Goal: Task Accomplishment & Management: Manage account settings

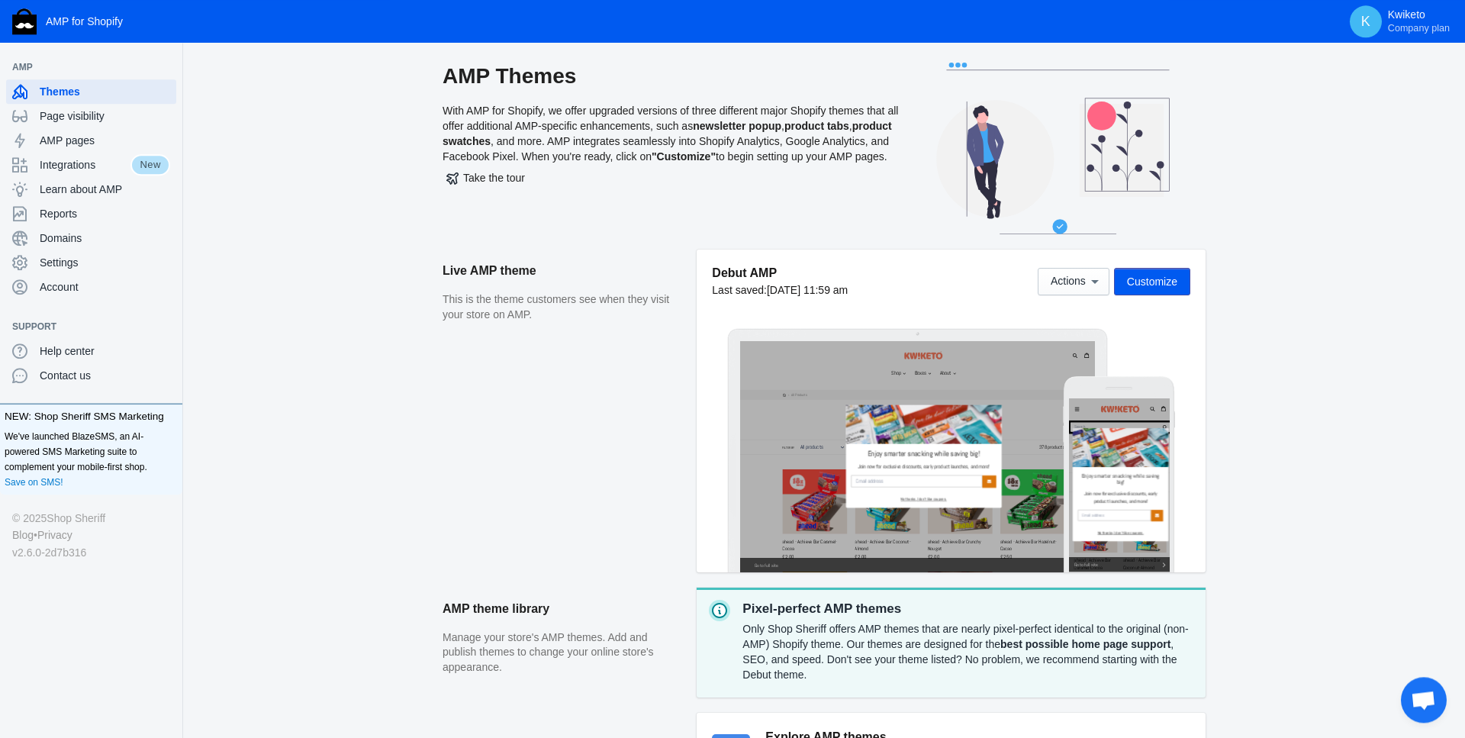
scroll to position [3, 0]
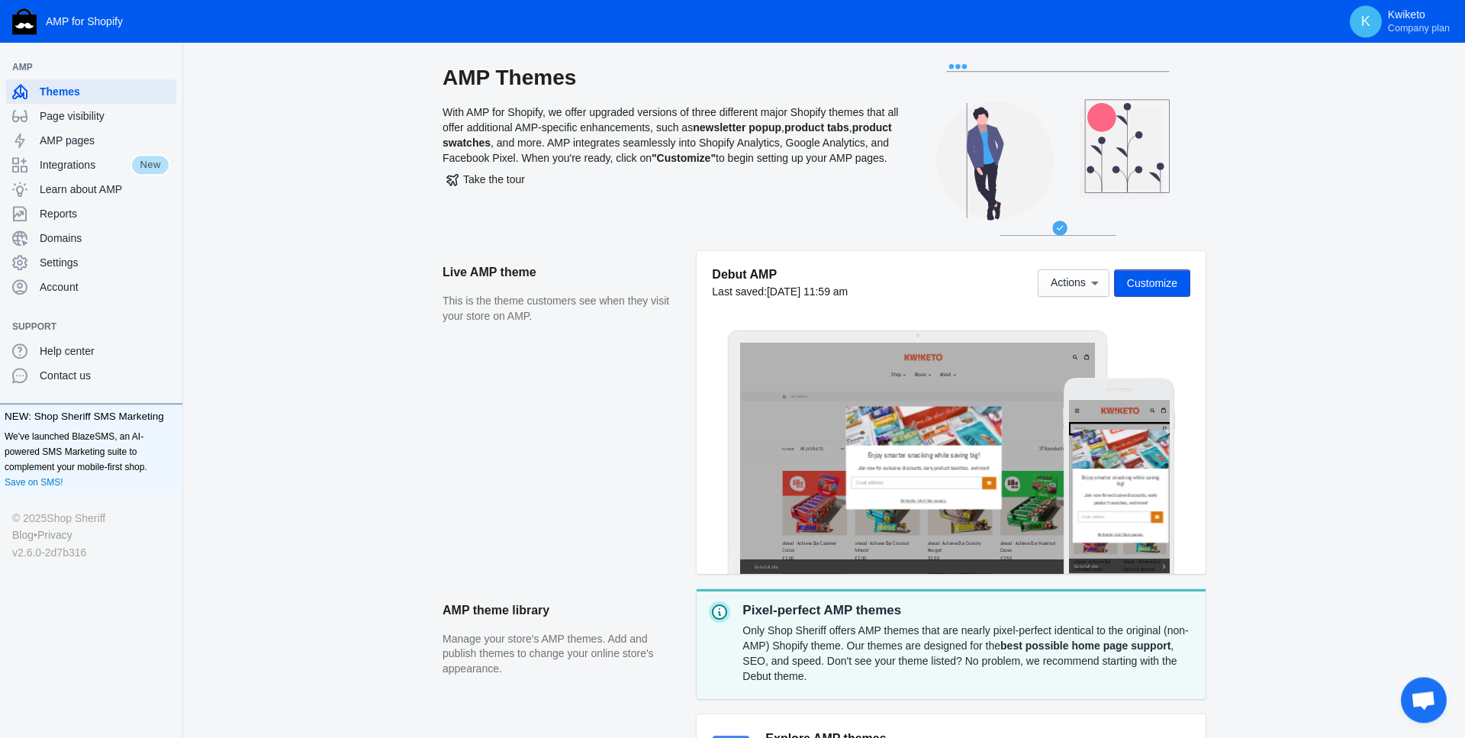
click at [1162, 283] on span "Customize" at bounding box center [1152, 283] width 50 height 12
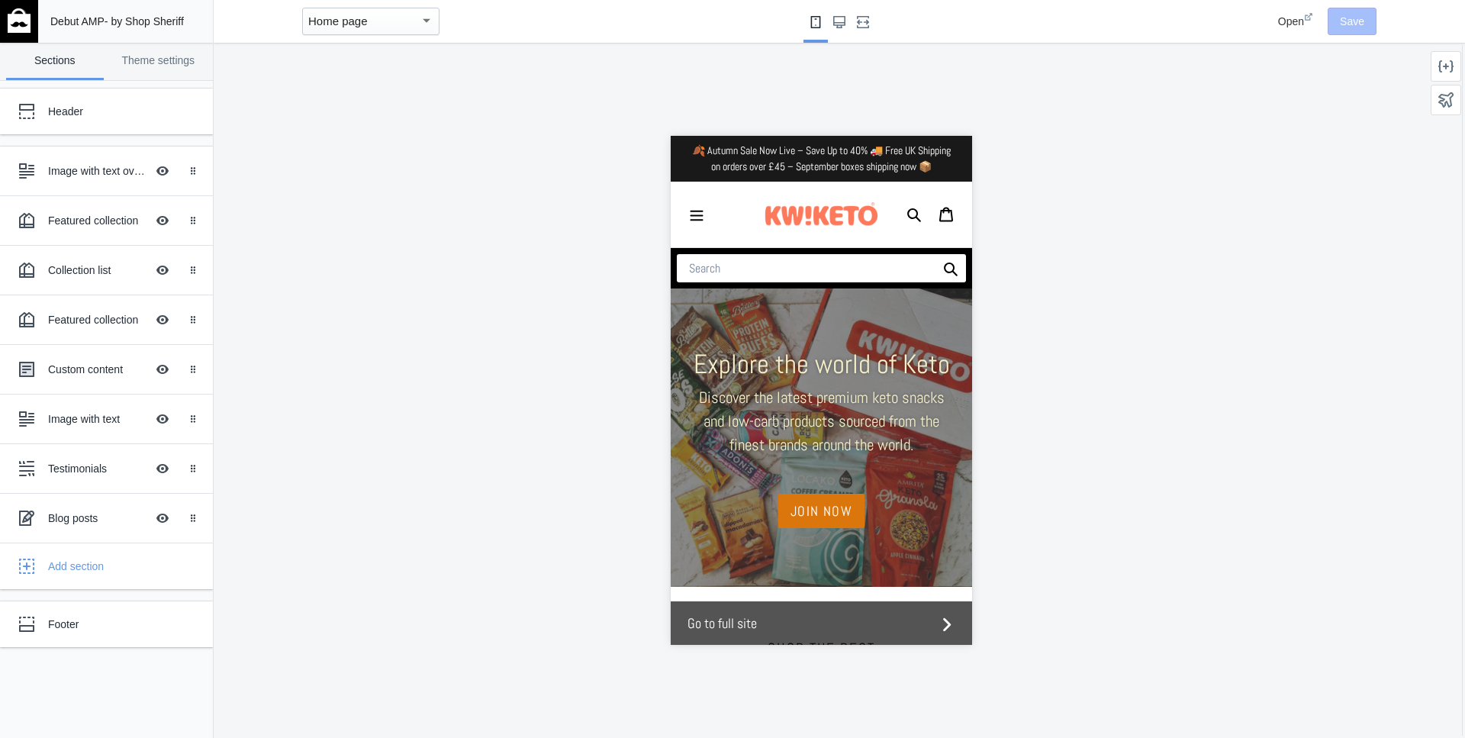
scroll to position [0, 536]
click at [94, 116] on div "Header" at bounding box center [113, 111] width 131 height 15
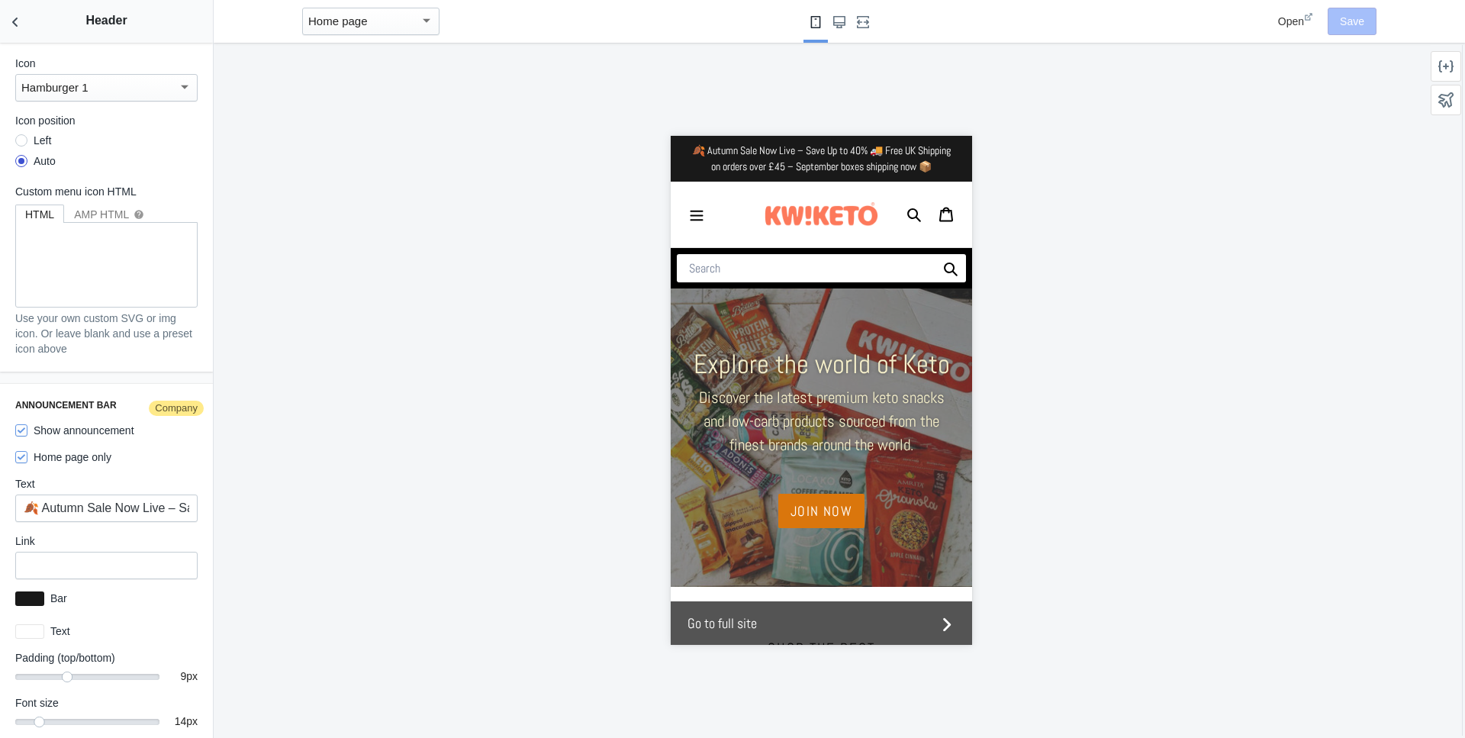
scroll to position [2156, 0]
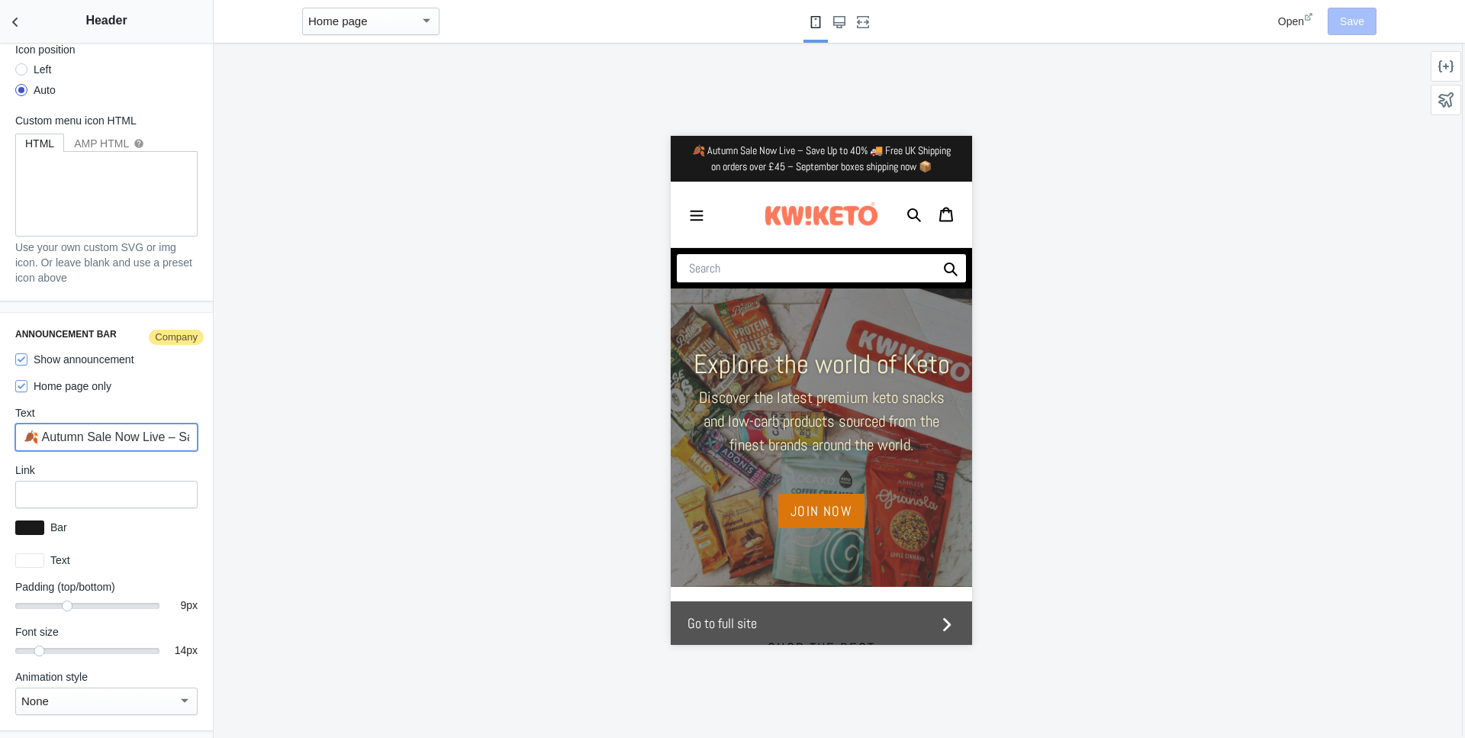
click at [145, 440] on input "🍂 Autumn Sale Now Live – Save Up to 40% 🚚 Free UK Shipping on orders over £45 –…" at bounding box center [106, 437] width 182 height 27
drag, startPoint x: 159, startPoint y: 436, endPoint x: 182, endPoint y: 440, distance: 22.3
click at [194, 440] on input "🍂 Autumn Sale Now Live – Save Up to 40% 🚚 Free UK Shipping on orders over £45 –…" at bounding box center [106, 437] width 182 height 27
click at [117, 440] on input "🍂 Autumn Sale Now Live – Save Up to 40% 🚚 Free UK Shipping on orders over £45 –…" at bounding box center [106, 437] width 182 height 27
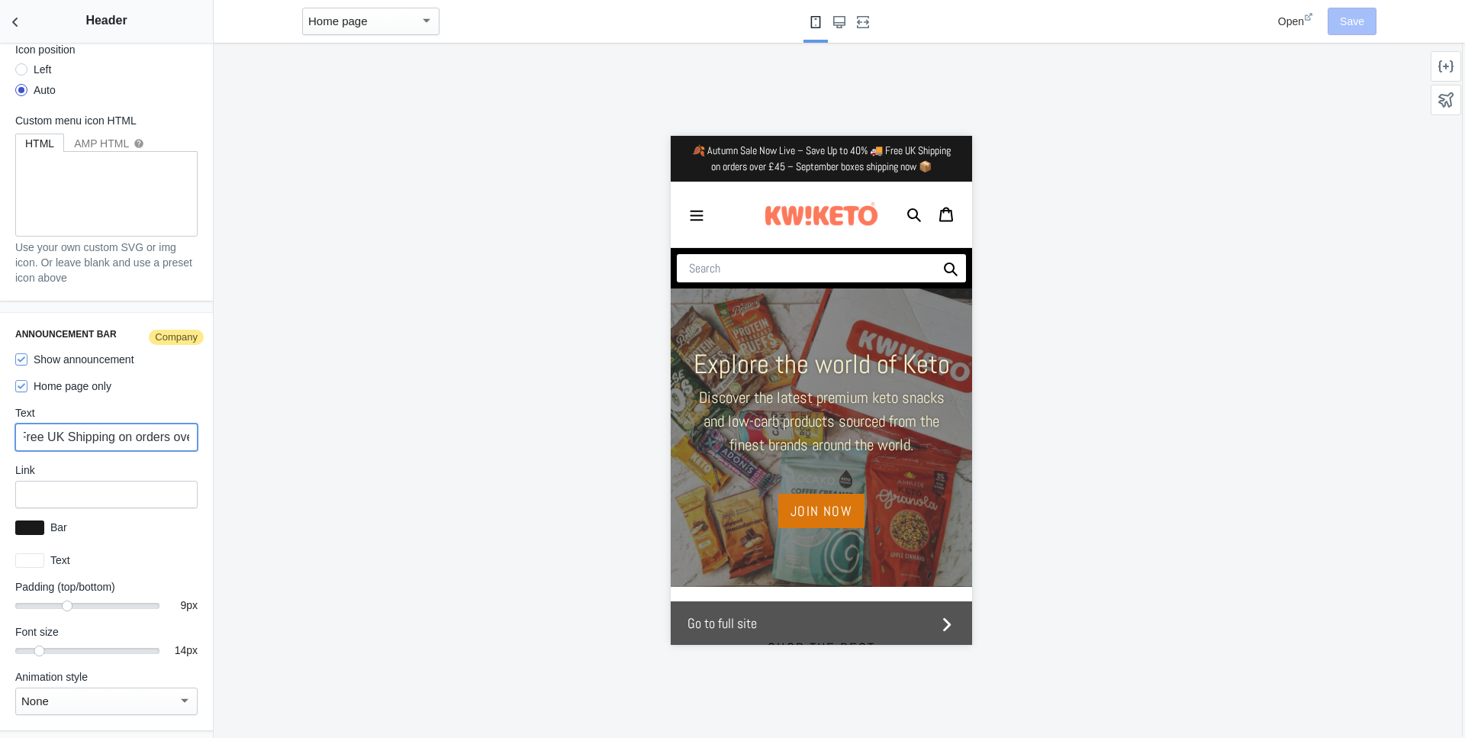
drag, startPoint x: 42, startPoint y: 437, endPoint x: 31, endPoint y: 438, distance: 11.5
click at [22, 436] on input "🍂 Autumn Sale Now Live – Save Up to 40% 🚚 Free UK Shipping on orders over £45 –…" at bounding box center [106, 437] width 182 height 27
drag, startPoint x: 92, startPoint y: 436, endPoint x: 163, endPoint y: 443, distance: 70.5
click at [93, 436] on input "🍂 Autumn Sale Now Live – Save Up to 40% 🚚 Free UK Shipping on orders over £45 –…" at bounding box center [106, 437] width 182 height 27
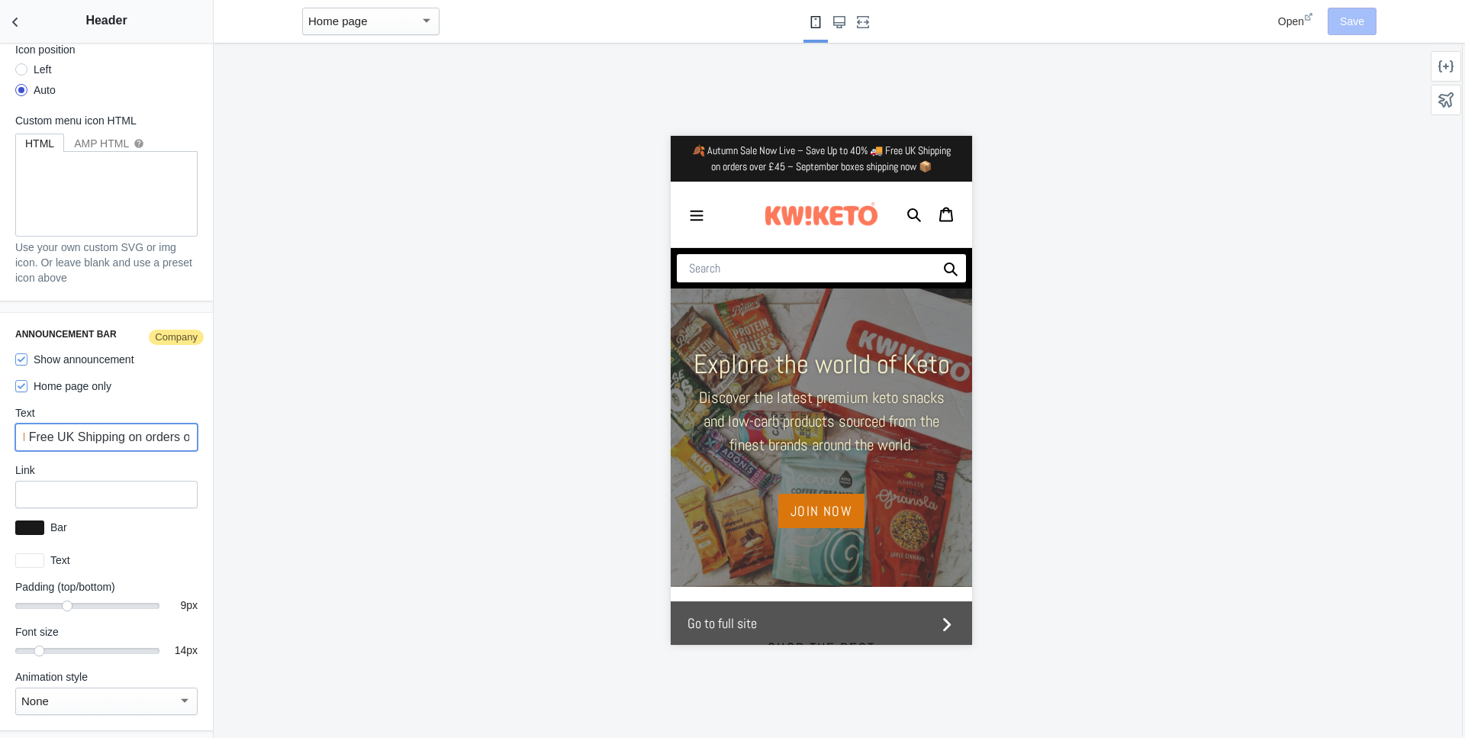
click at [137, 436] on input "🍂 Autumn Sale Now Live – Save Up to 40% 🚚 Free UK Shipping on orders over £45 –…" at bounding box center [106, 437] width 182 height 27
drag, startPoint x: 166, startPoint y: 433, endPoint x: 196, endPoint y: 434, distance: 29.8
click at [196, 434] on input "🍂 Autumn Sale Now Live – Save Up to 40% 🚚 Free UK Shipping on orders over £45 –…" at bounding box center [106, 437] width 182 height 27
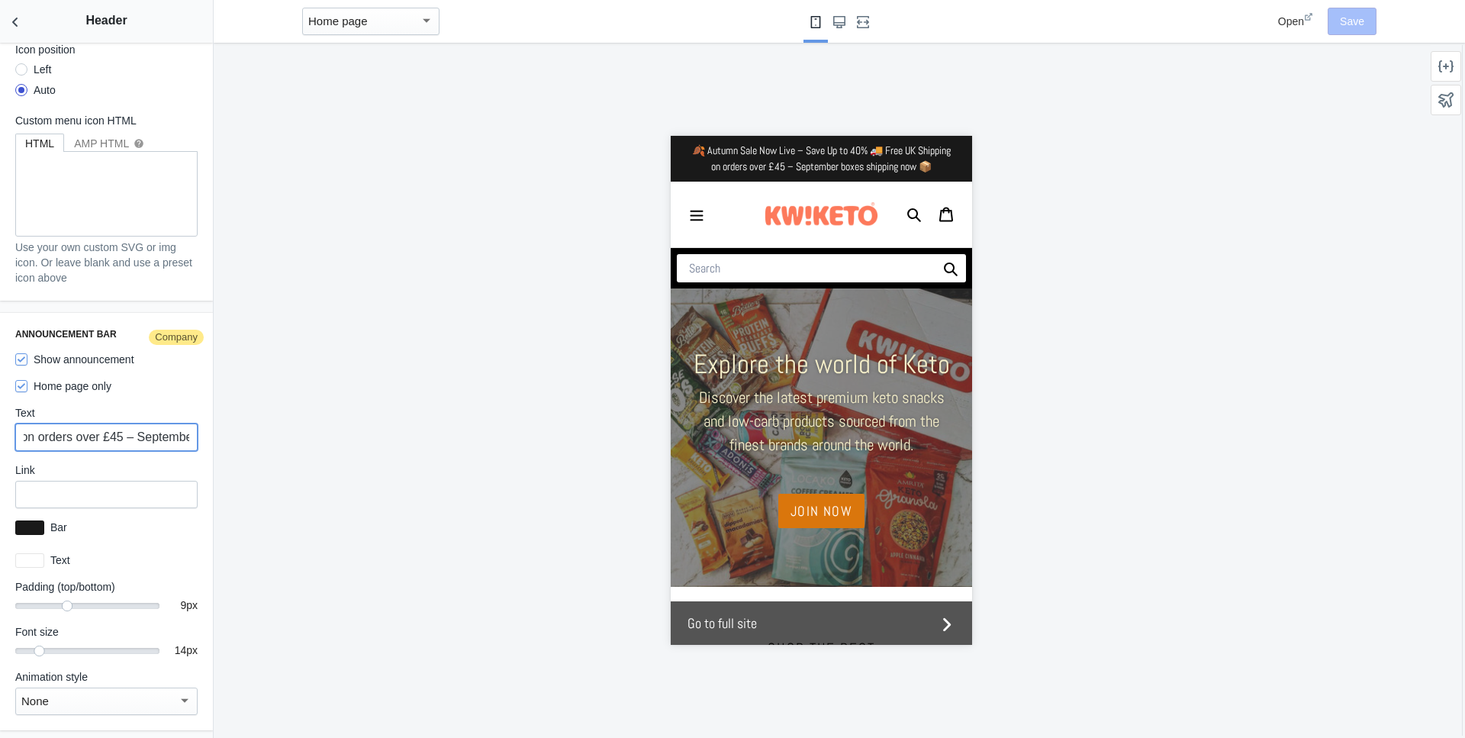
click at [148, 435] on input "🍂 Autumn Sale Now Live – Save Up to 40% 🚚 Free UK Shipping on orders over £45 –…" at bounding box center [106, 437] width 182 height 27
click at [150, 434] on input "🍂 Autumn Sale Now Live – Save Up to 40% 🚚 Free UK Shipping on orders over £45 –…" at bounding box center [106, 437] width 182 height 27
drag, startPoint x: 133, startPoint y: 436, endPoint x: 92, endPoint y: 436, distance: 40.5
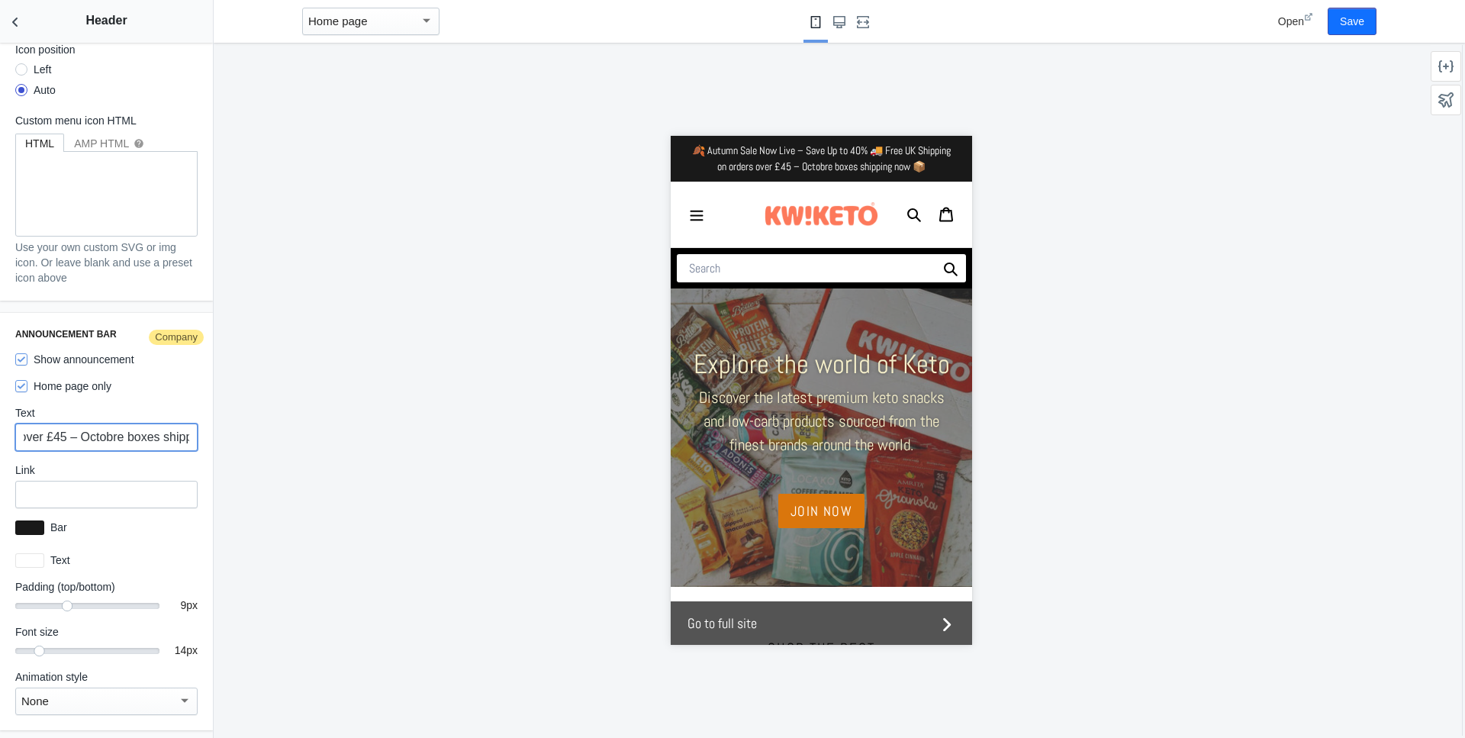
click at [92, 436] on input "🍂 Autumn Sale Now Live – Save Up to 40% 🚚 Free UK Shipping on orders over £45 –…" at bounding box center [106, 437] width 182 height 27
paste input "er"
type input "🍂 Autumn Sale Now Live – Save Up to 40% 🚚 Free UK Shipping on orders over £45 –…"
click at [1345, 22] on button "Save" at bounding box center [1352, 21] width 49 height 27
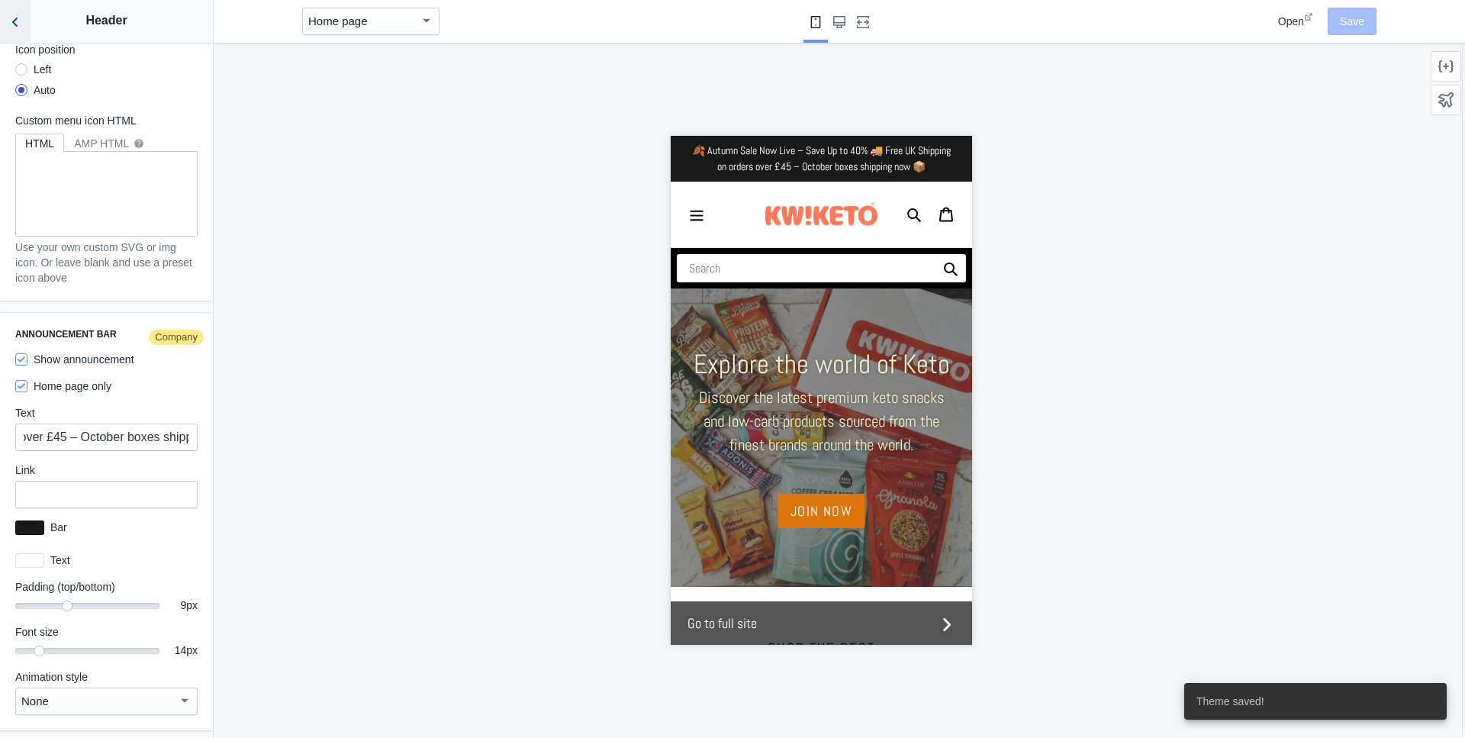
click at [11, 14] on button "Back to sections" at bounding box center [15, 21] width 31 height 43
